Goal: Transaction & Acquisition: Obtain resource

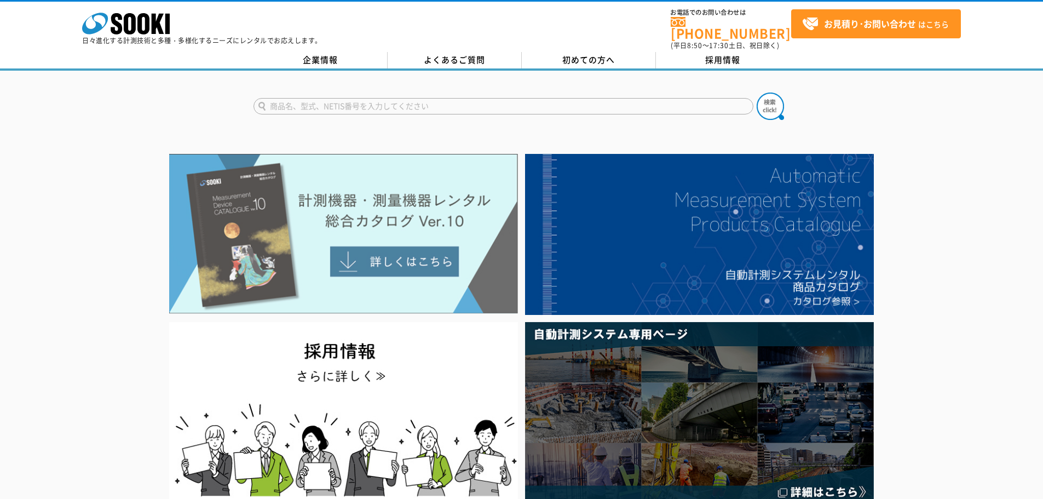
click at [371, 283] on img at bounding box center [343, 234] width 349 height 160
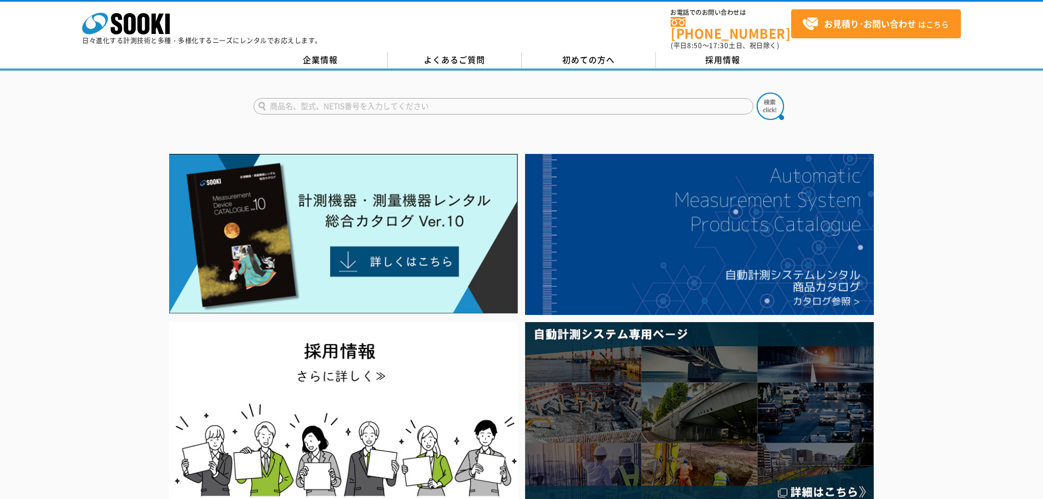
click at [337, 101] on input "text" at bounding box center [503, 106] width 500 height 16
type input "PS"
click at [757, 93] on button at bounding box center [770, 106] width 27 height 27
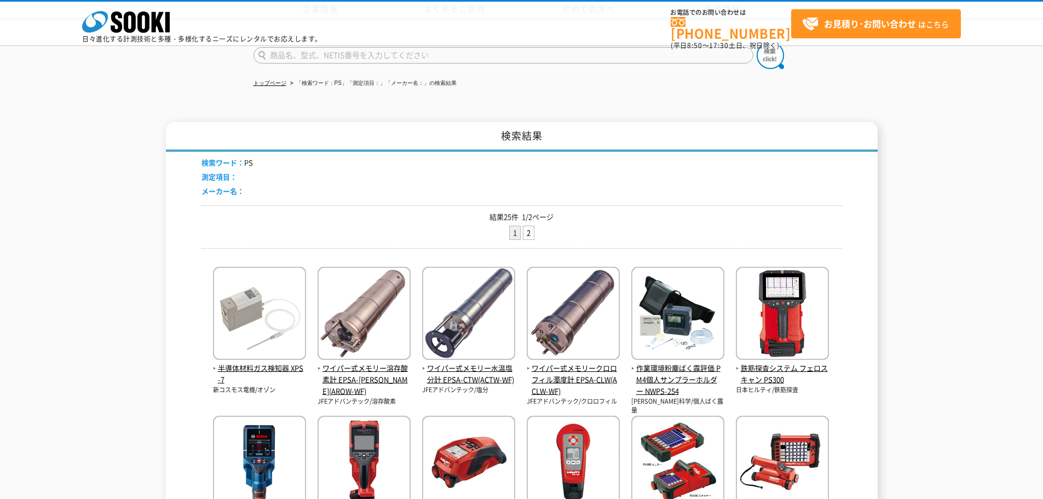
scroll to position [164, 0]
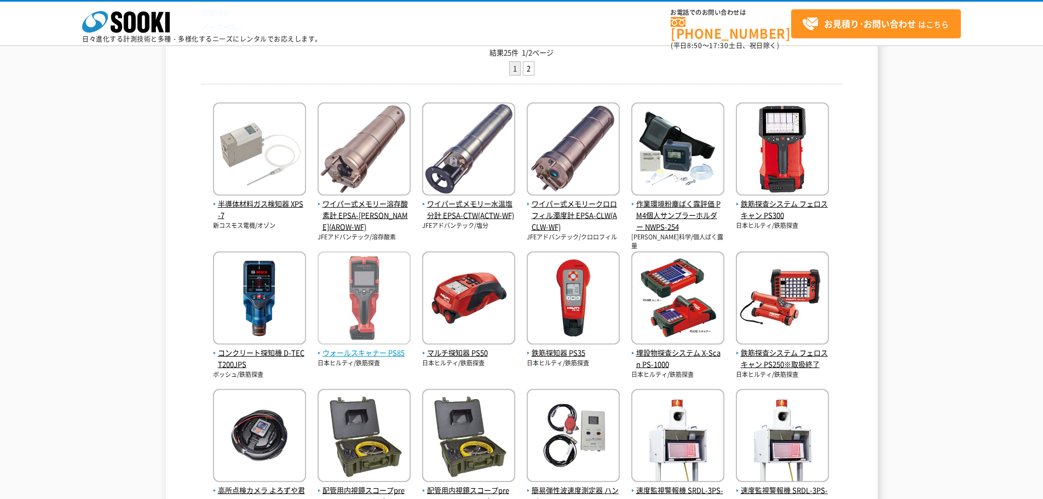
click at [366, 316] on img at bounding box center [363, 299] width 93 height 96
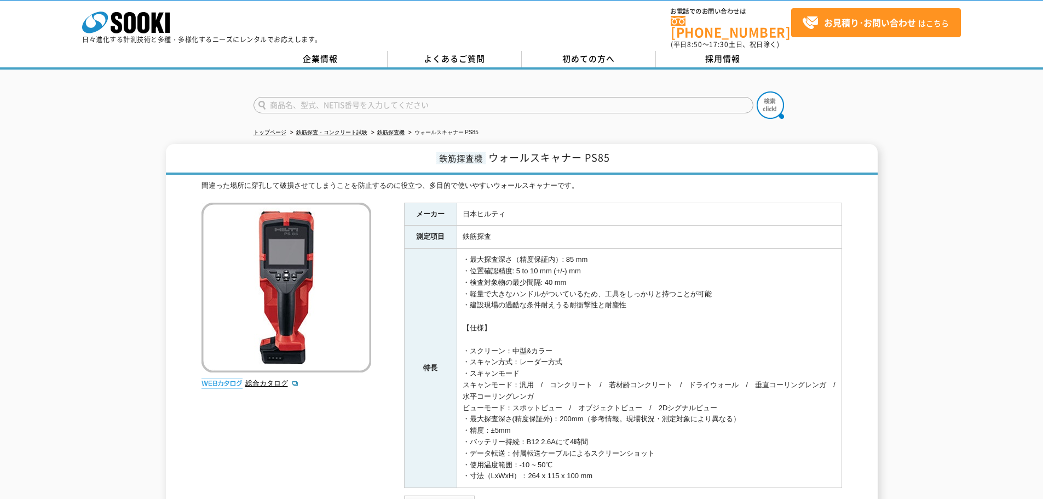
scroll to position [56, 0]
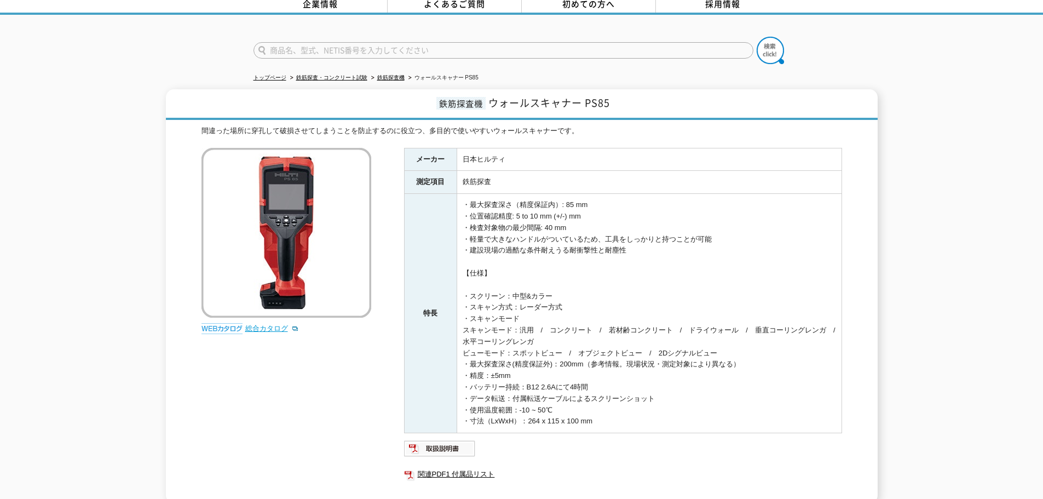
click at [275, 324] on link "総合カタログ" at bounding box center [272, 328] width 54 height 8
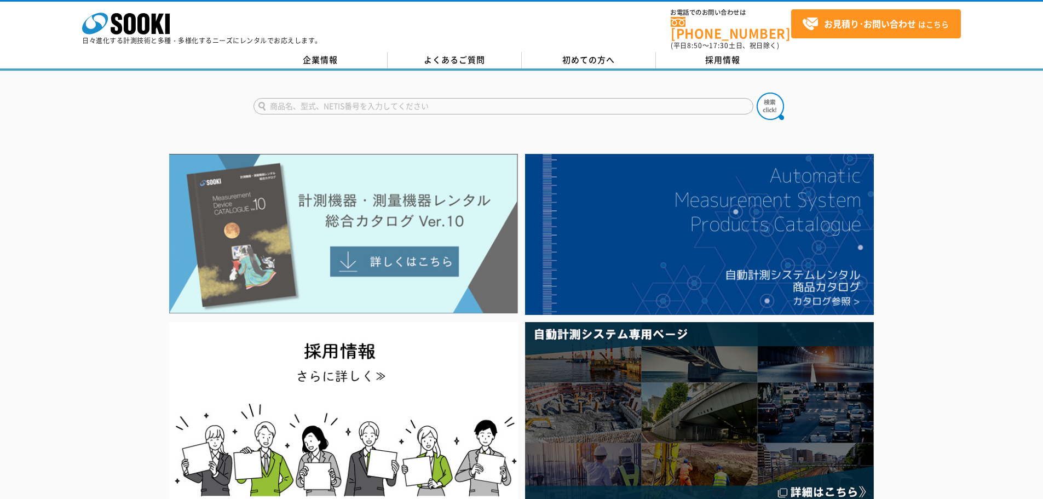
click at [419, 236] on img at bounding box center [343, 234] width 349 height 160
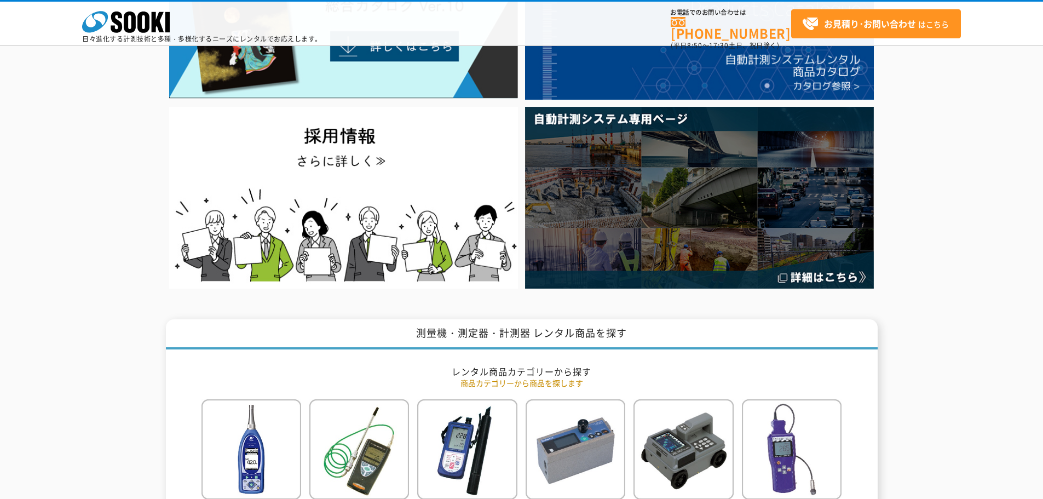
scroll to position [55, 0]
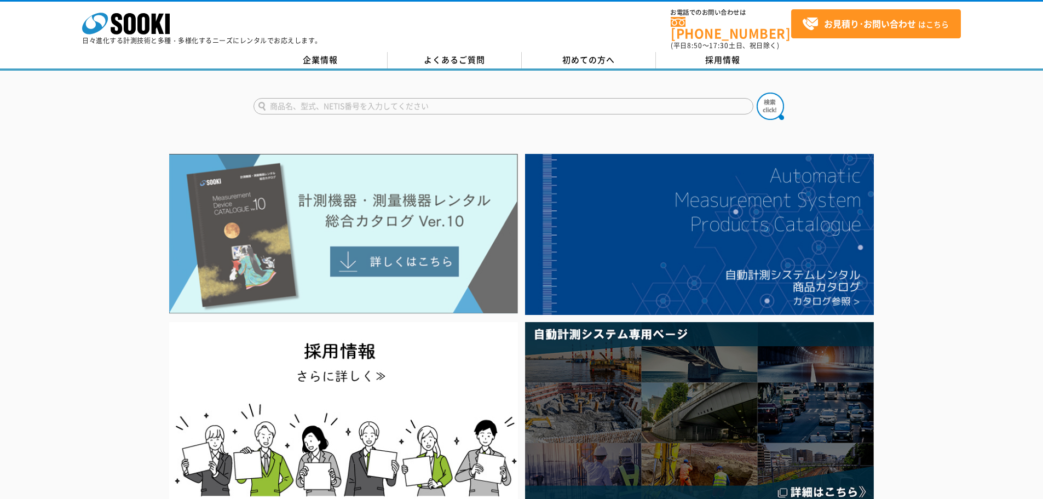
click at [344, 234] on img at bounding box center [343, 234] width 349 height 160
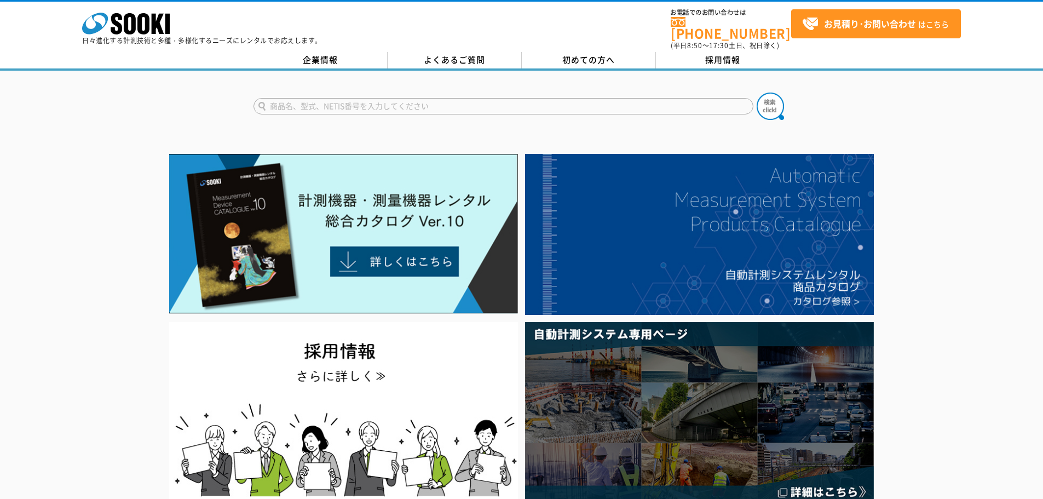
click at [428, 215] on img at bounding box center [343, 234] width 349 height 160
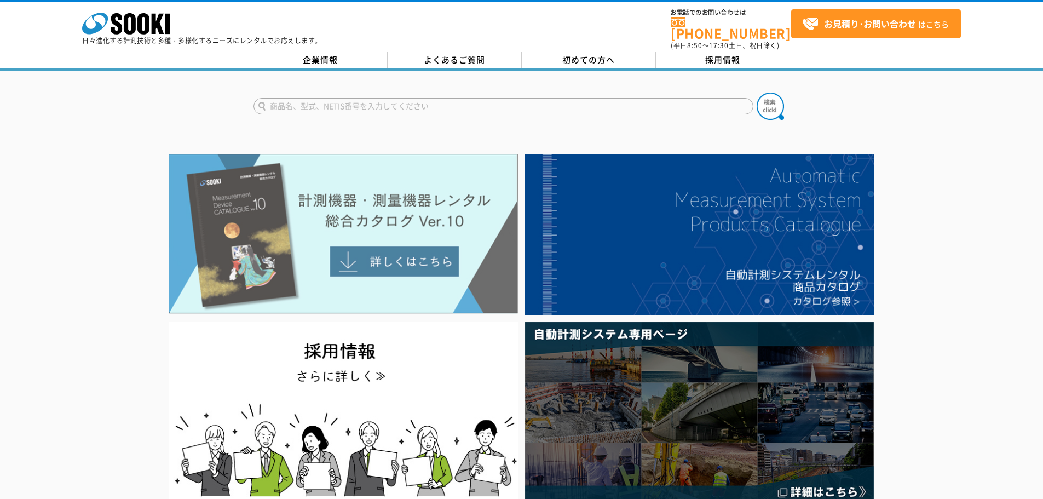
click at [403, 194] on img at bounding box center [343, 234] width 349 height 160
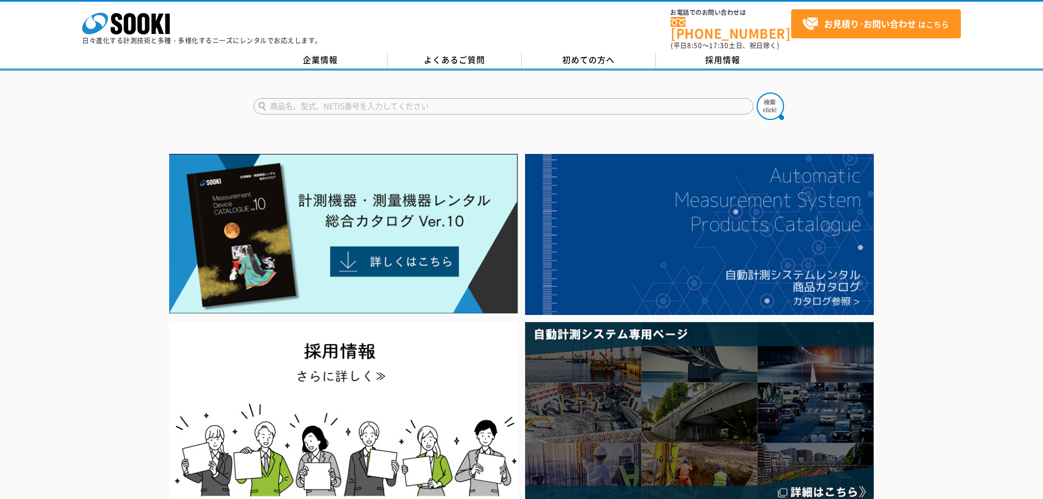
click at [467, 98] on input "text" at bounding box center [503, 106] width 500 height 16
type input "r"
type input "リーコンプロ"
click at [757, 93] on button at bounding box center [770, 106] width 27 height 27
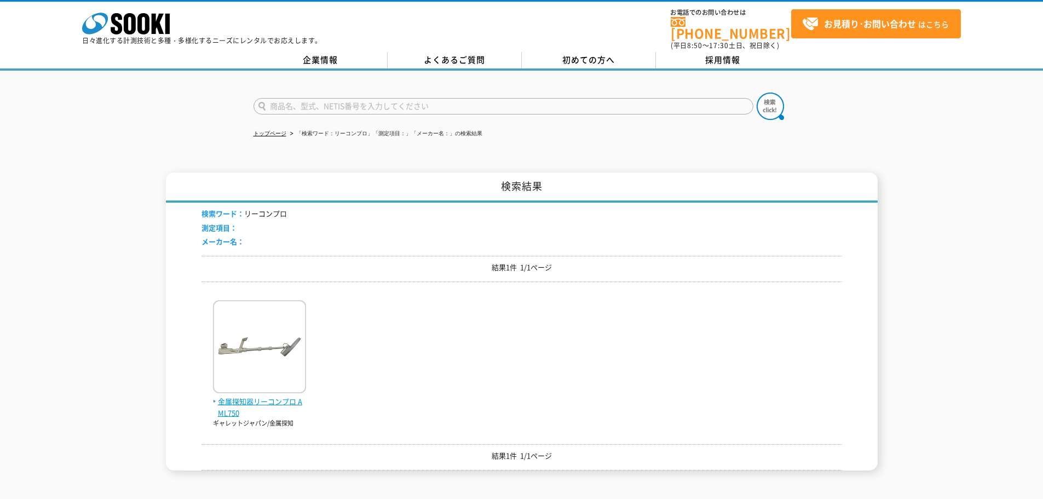
click at [275, 367] on img at bounding box center [259, 348] width 93 height 96
